Goal: Find specific page/section: Find specific page/section

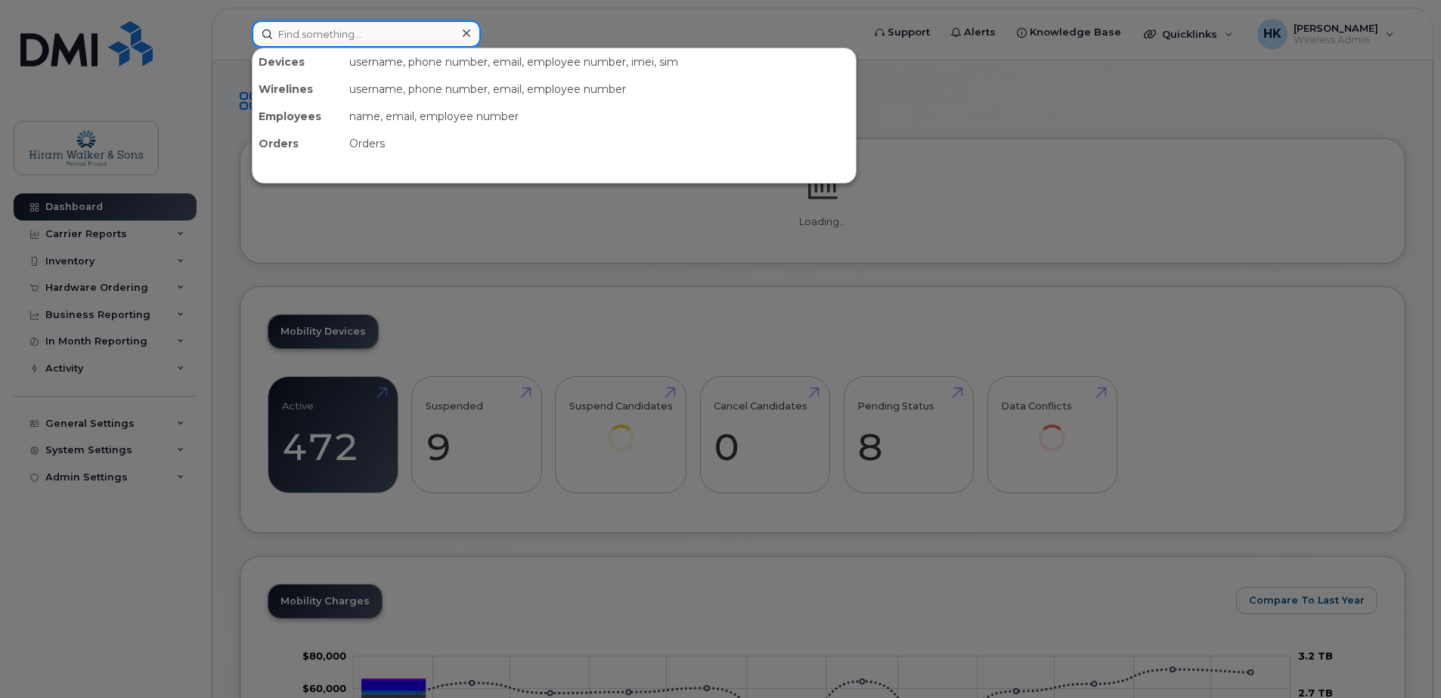
click at [334, 33] on input at bounding box center [366, 33] width 229 height 27
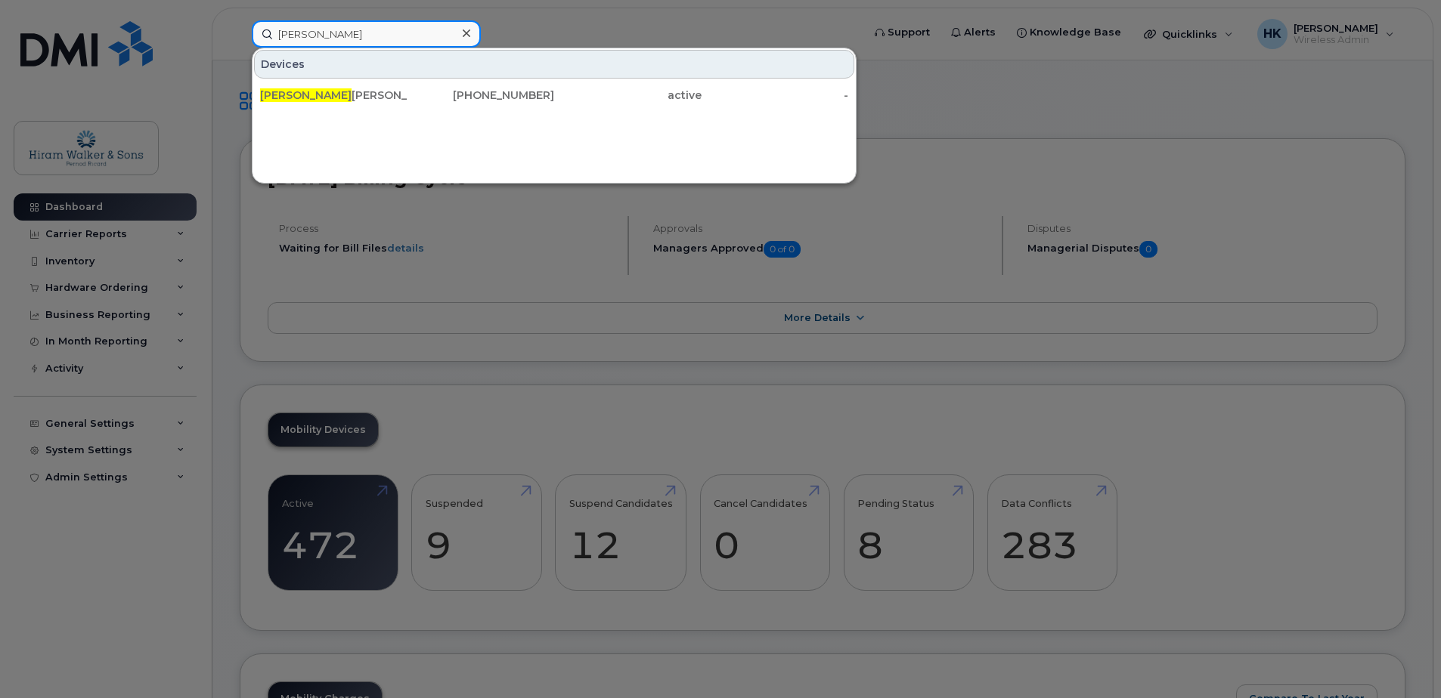
type input "[PERSON_NAME]"
click at [407, 87] on div "[PERSON_NAME] [PERSON_NAME] Plata" at bounding box center [480, 95] width 147 height 27
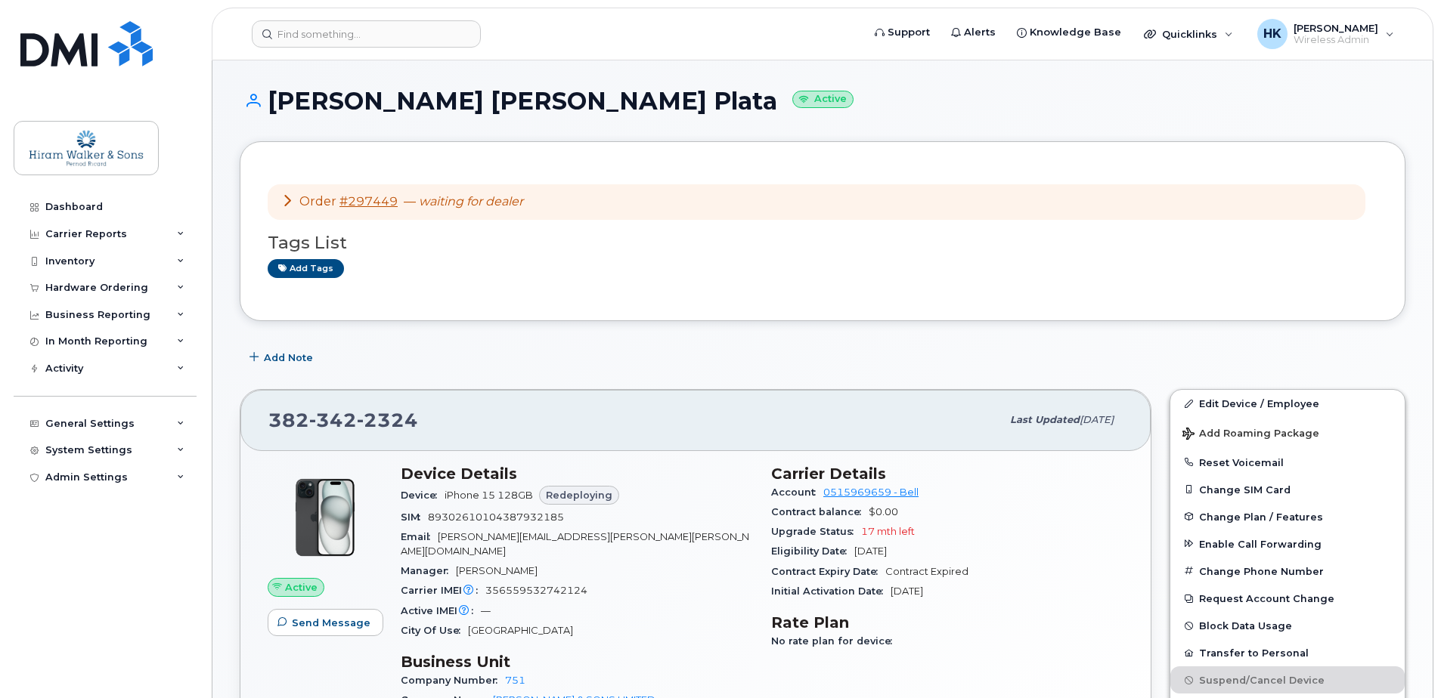
click at [287, 199] on icon at bounding box center [287, 200] width 12 height 12
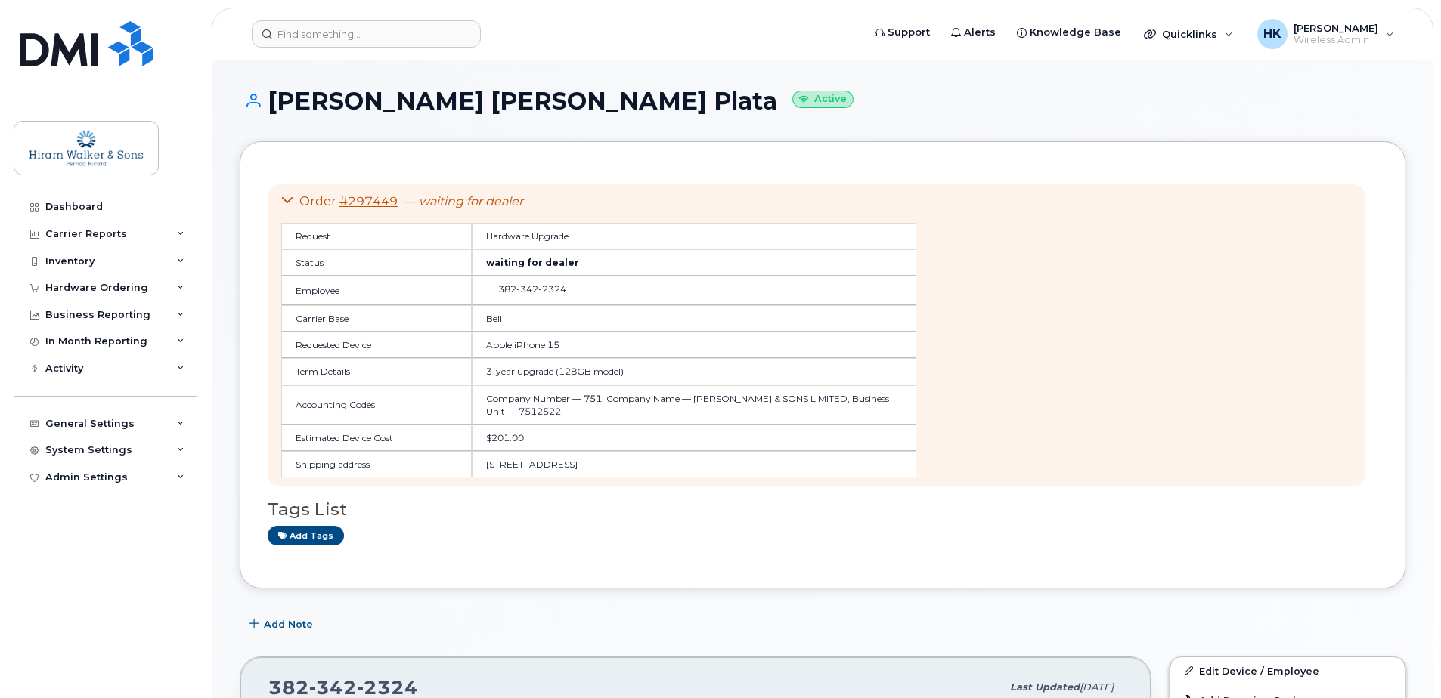
click at [287, 199] on icon at bounding box center [287, 200] width 12 height 12
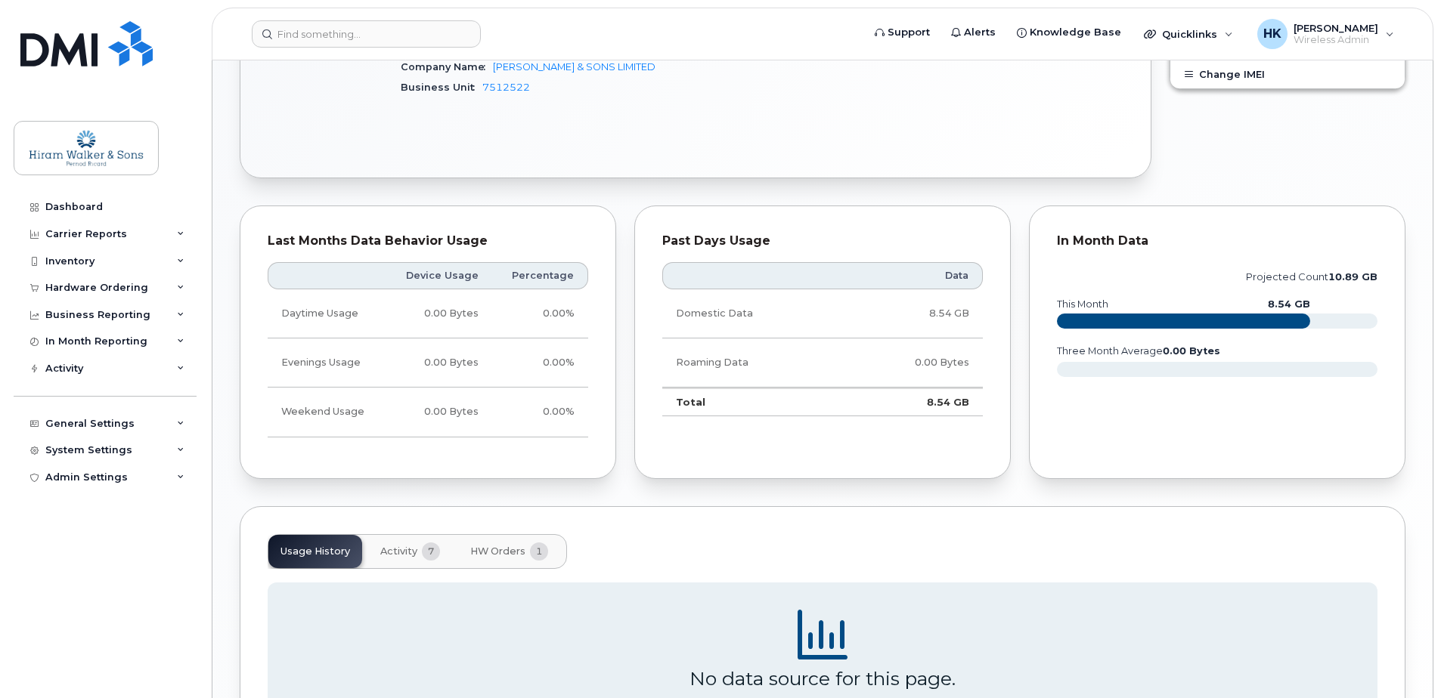
scroll to position [787, 0]
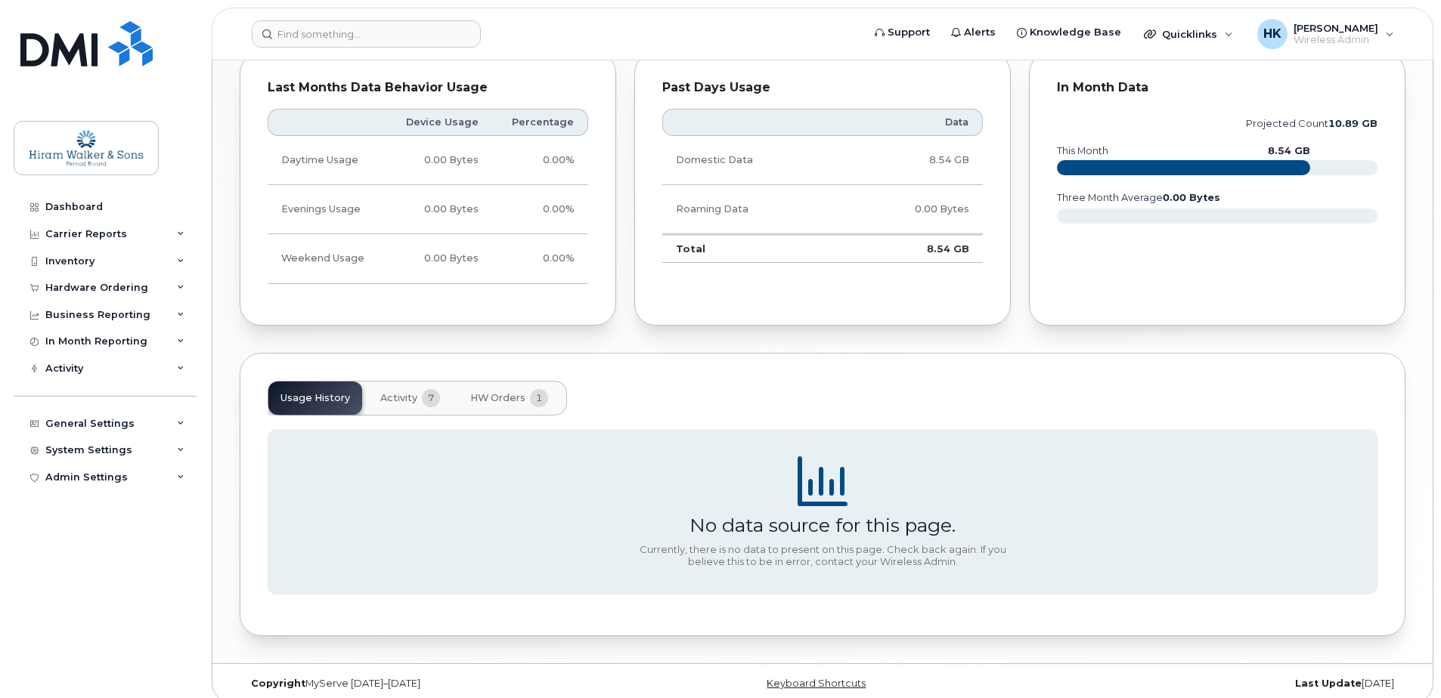
click at [392, 382] on button "Activity 7" at bounding box center [410, 398] width 84 height 33
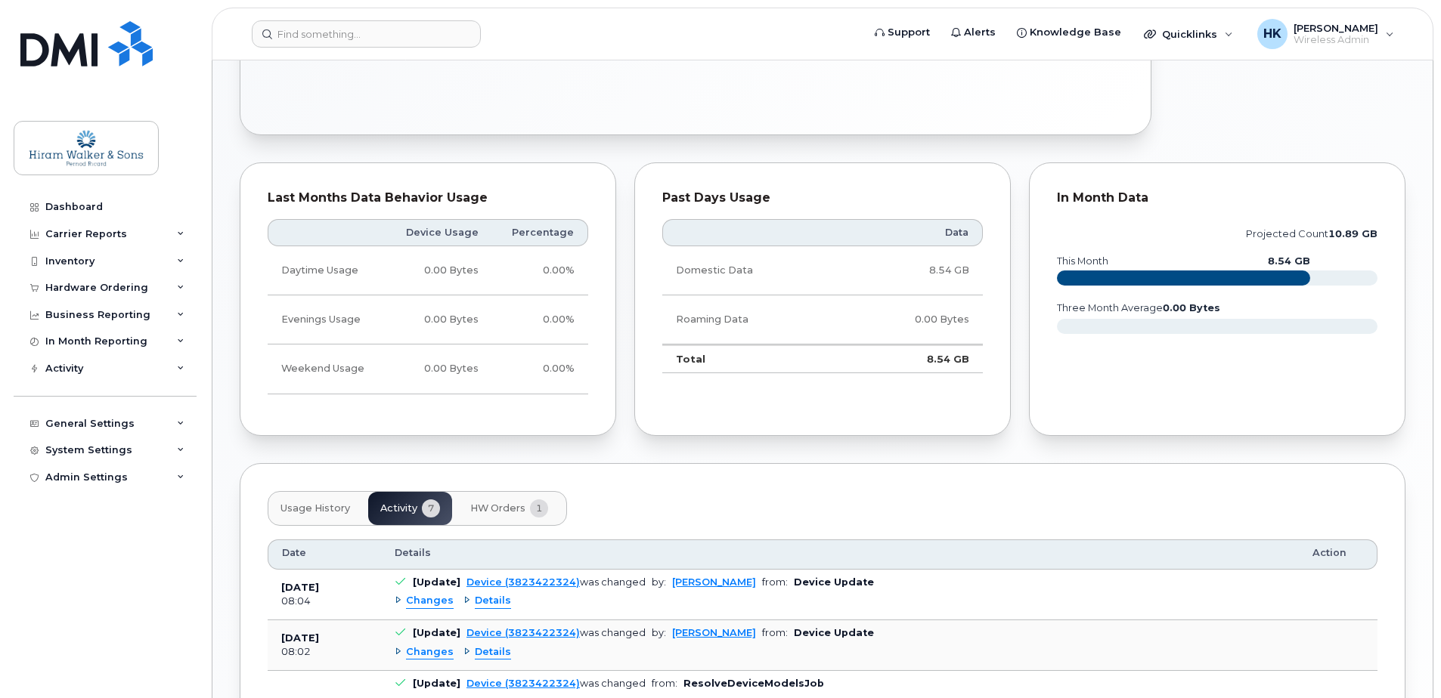
scroll to position [680, 0]
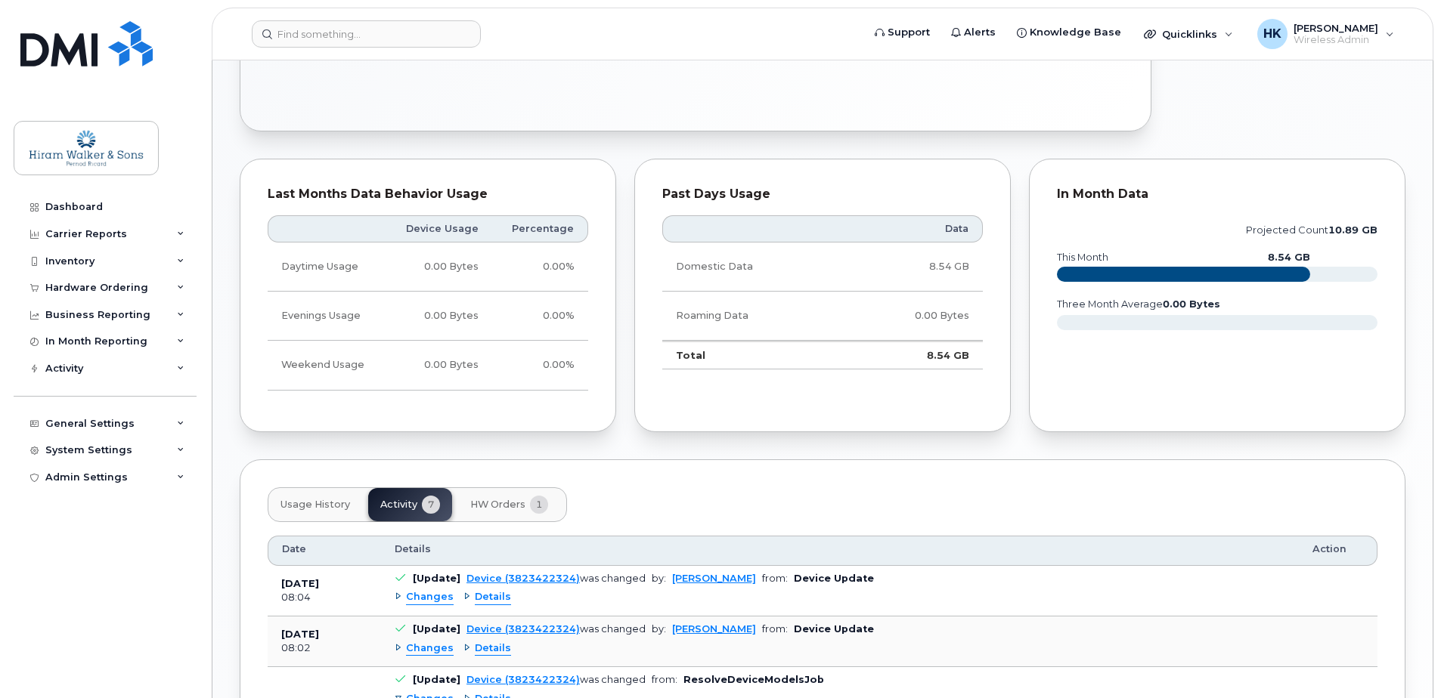
click at [470, 499] on span "HW Orders" at bounding box center [497, 505] width 55 height 12
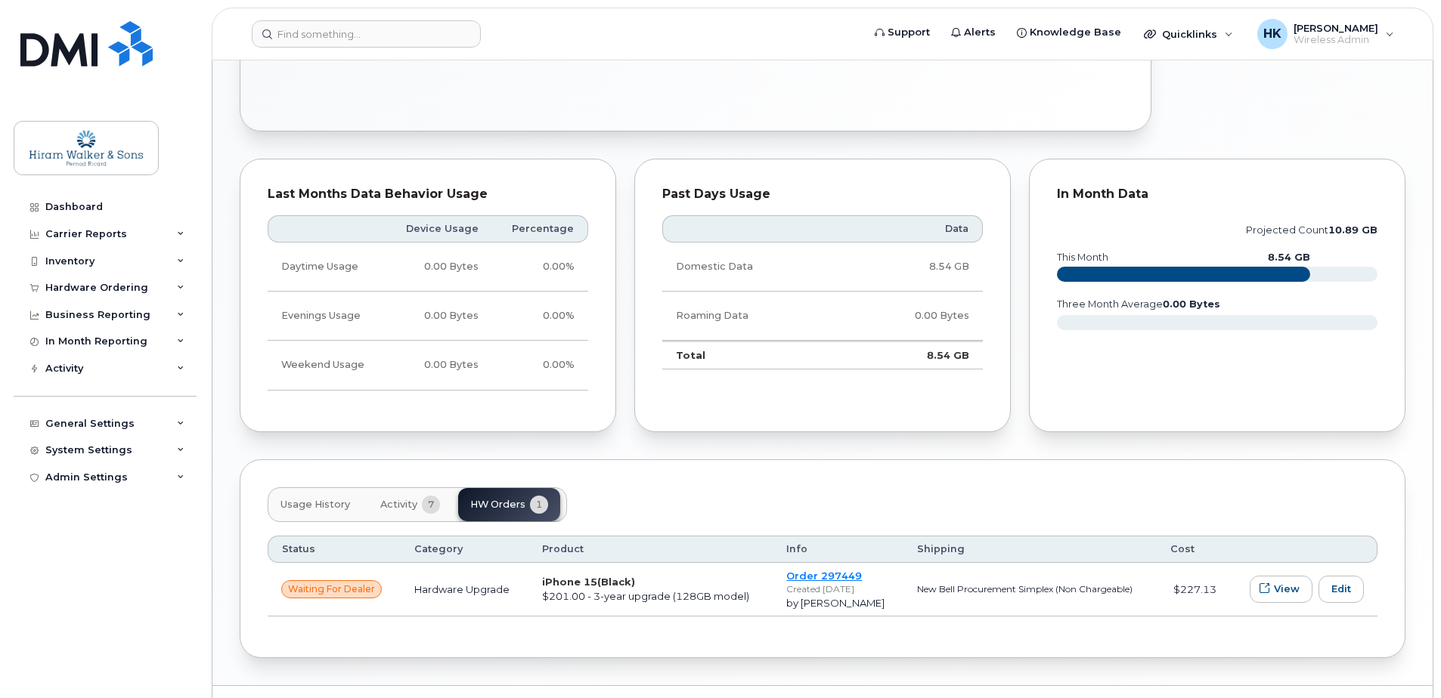
click at [420, 498] on button "Activity 7" at bounding box center [410, 504] width 84 height 33
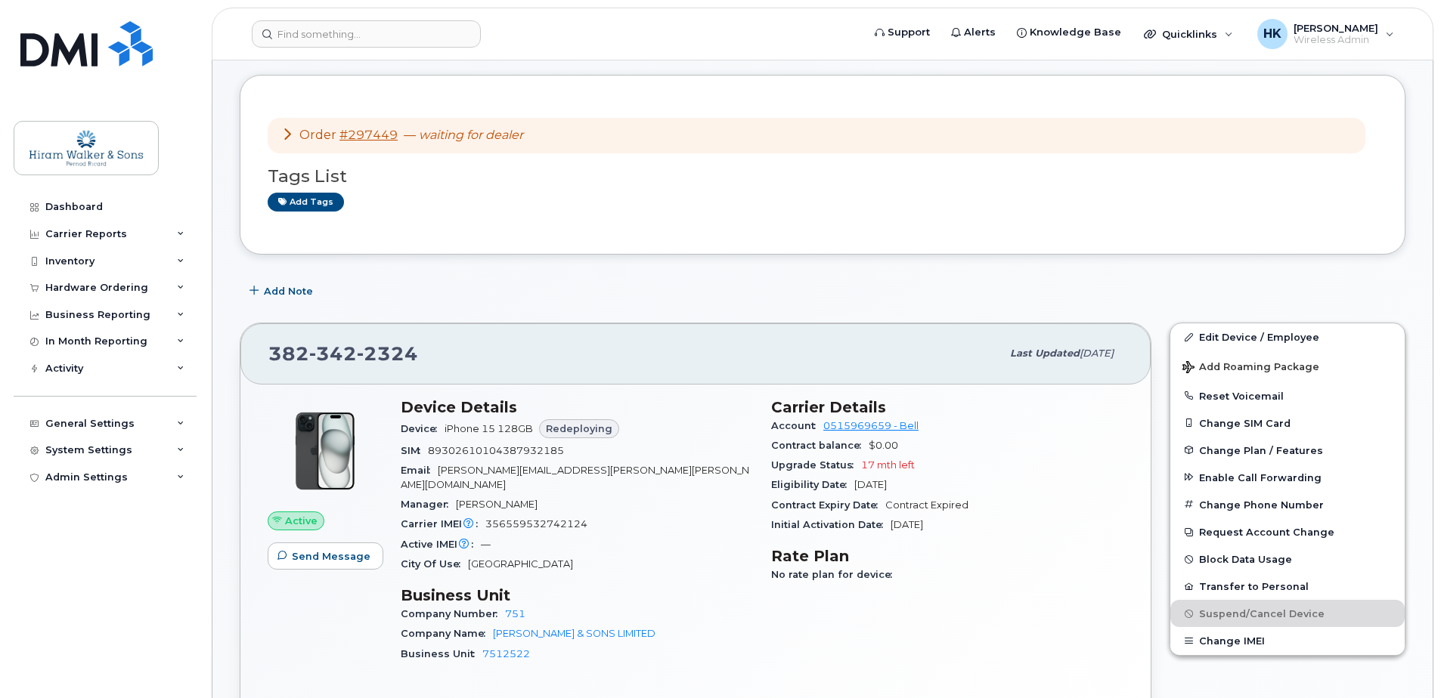
scroll to position [47, 0]
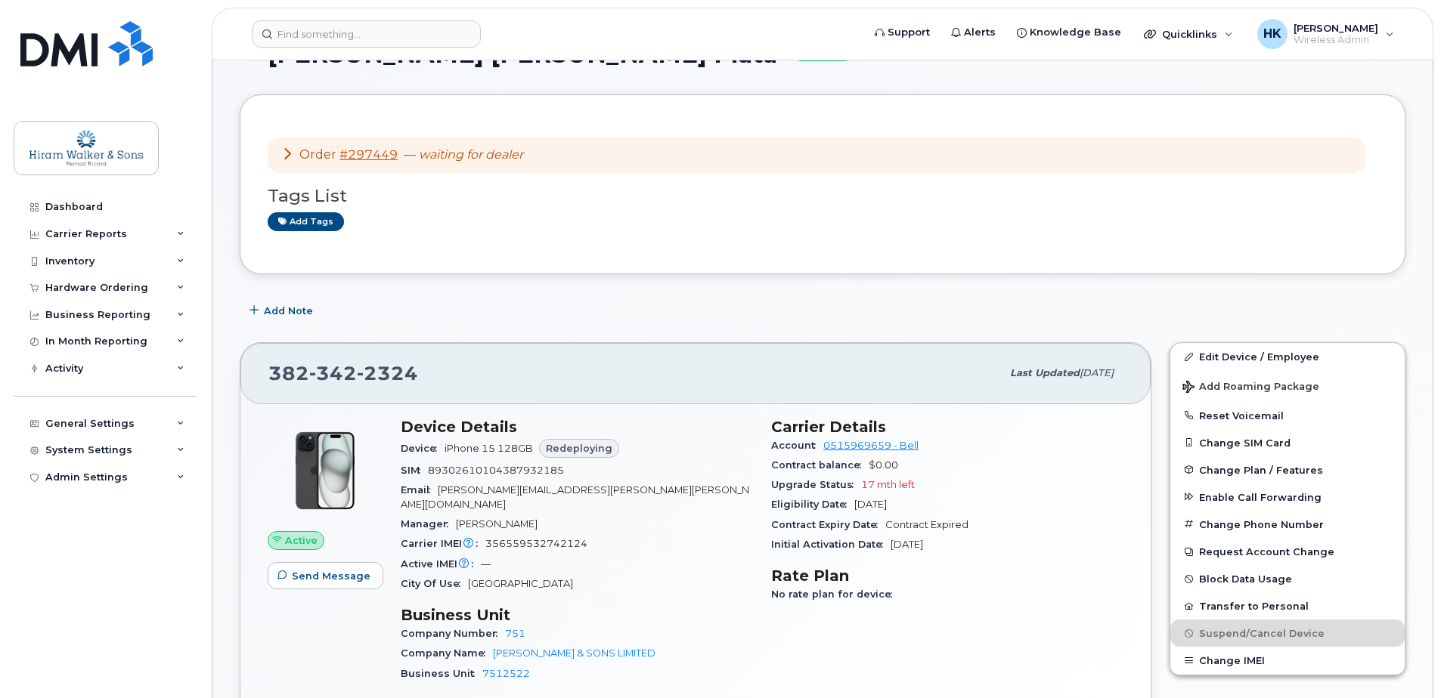
click at [1276, 468] on span "Change Plan / Features" at bounding box center [1261, 469] width 124 height 11
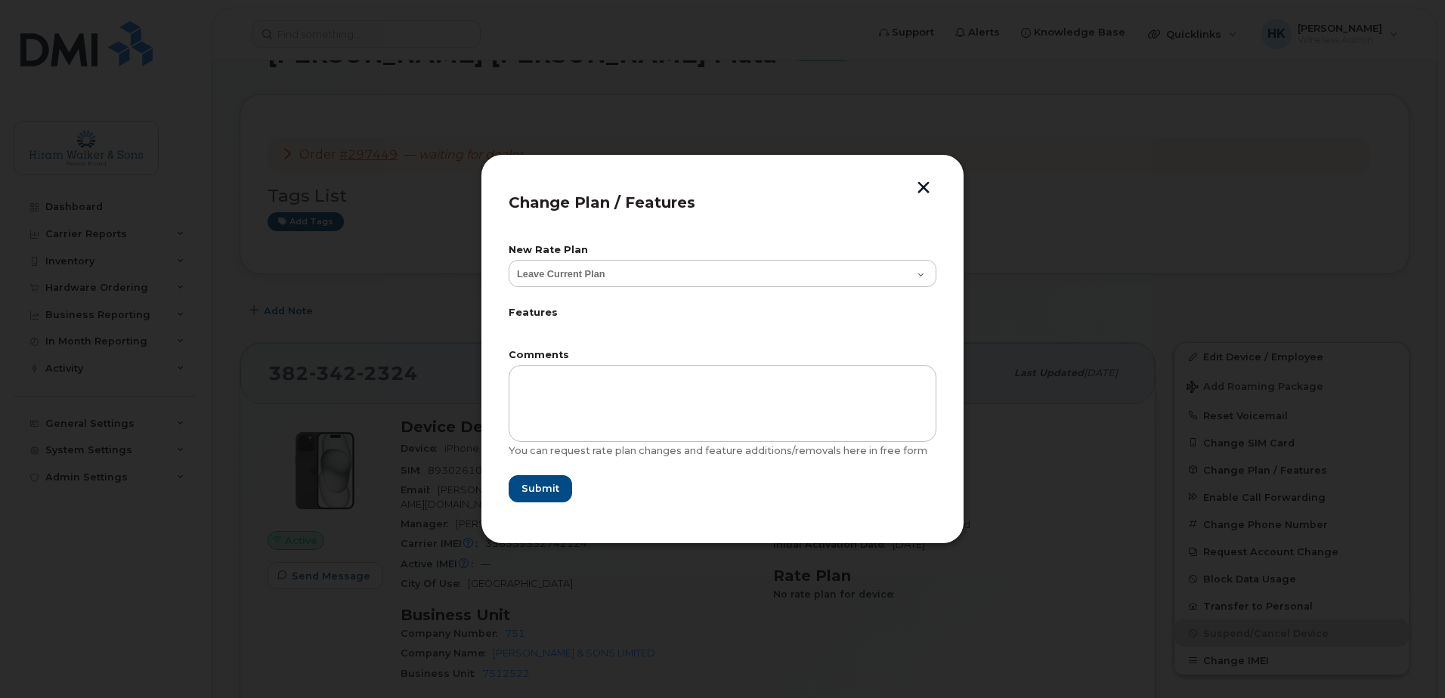
click at [922, 181] on button "button" at bounding box center [923, 189] width 23 height 16
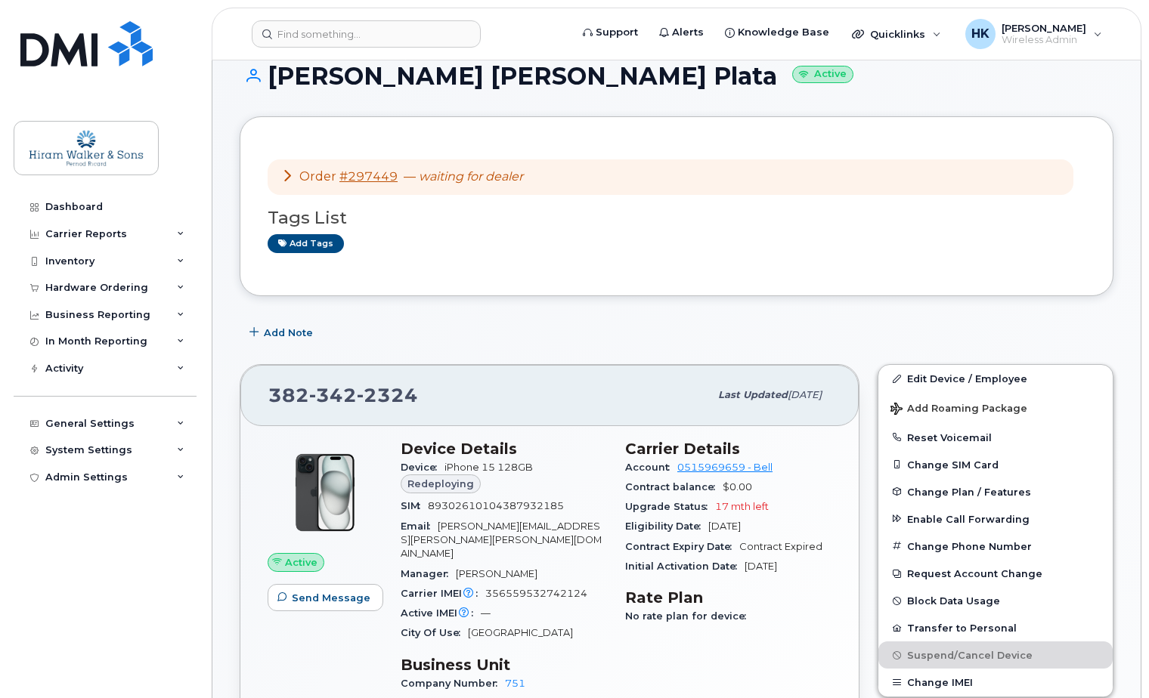
scroll to position [0, 0]
